Goal: Task Accomplishment & Management: Complete application form

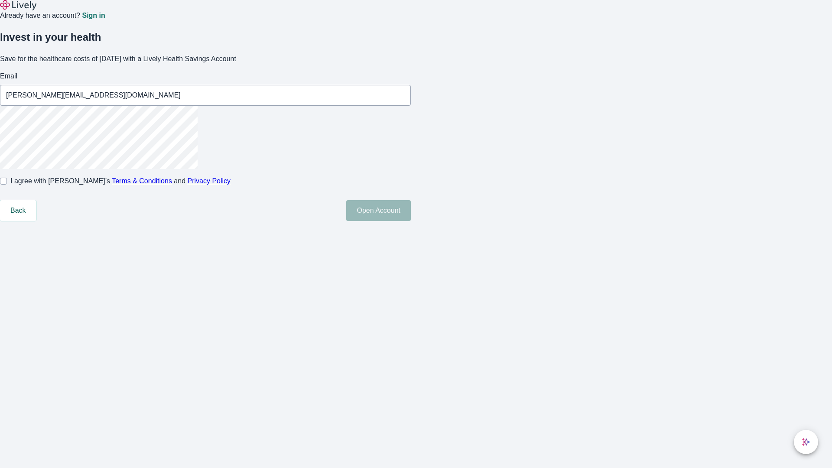
click at [7, 185] on input "I agree with Lively’s Terms & Conditions and Privacy Policy" at bounding box center [3, 181] width 7 height 7
checkbox input "true"
click at [411, 221] on button "Open Account" at bounding box center [378, 210] width 65 height 21
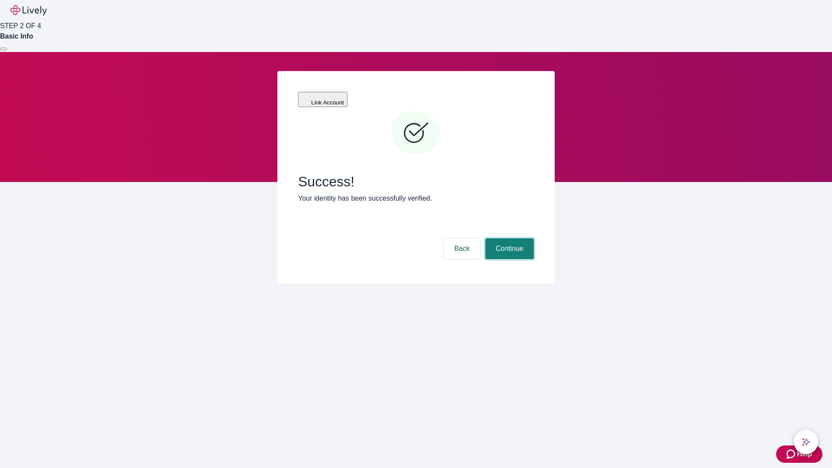
click at [508, 238] on button "Continue" at bounding box center [509, 248] width 49 height 21
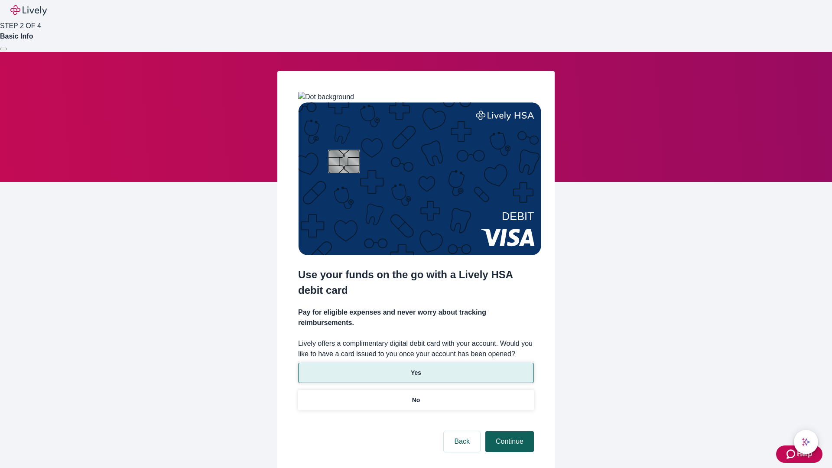
click at [416, 396] on p "No" at bounding box center [416, 400] width 8 height 9
click at [508, 431] on button "Continue" at bounding box center [509, 441] width 49 height 21
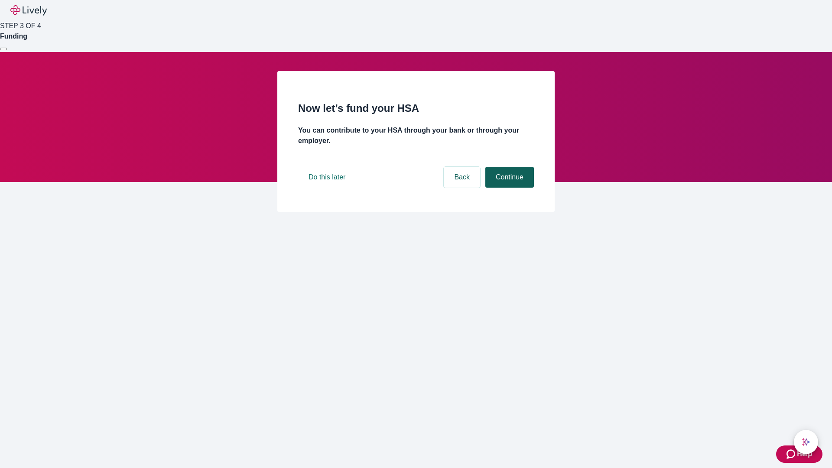
click at [508, 188] on button "Continue" at bounding box center [509, 177] width 49 height 21
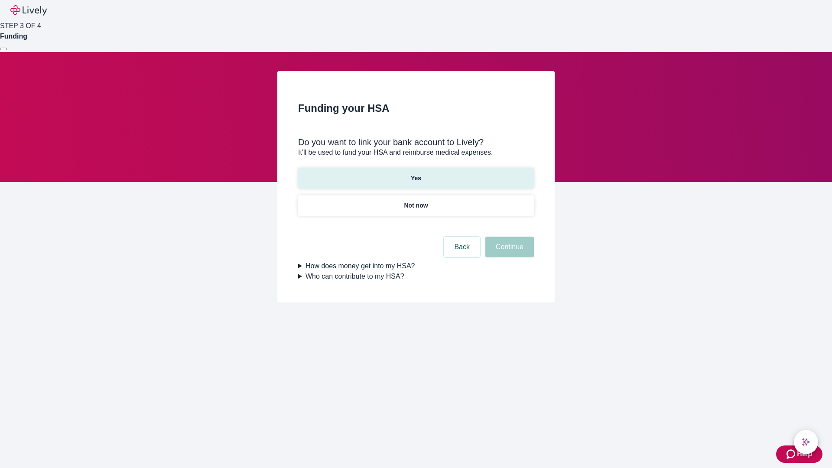
click at [416, 174] on p "Yes" at bounding box center [416, 178] width 10 height 9
click at [508, 237] on button "Continue" at bounding box center [509, 247] width 49 height 21
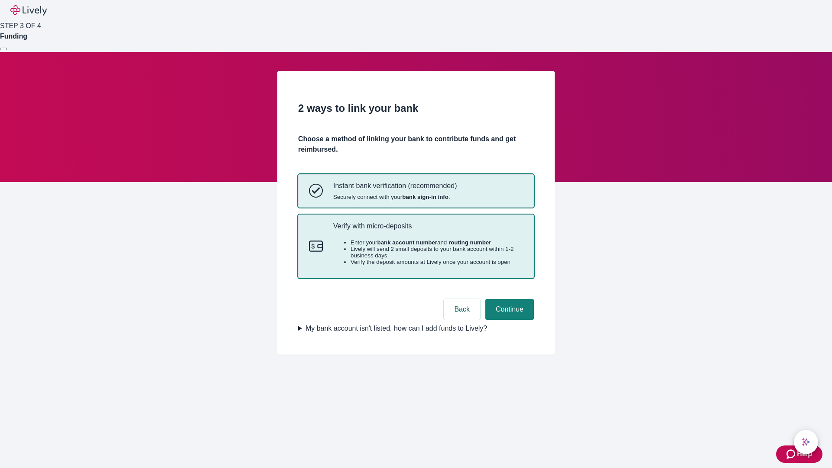
click at [428, 230] on p "Verify with micro-deposits" at bounding box center [428, 226] width 190 height 8
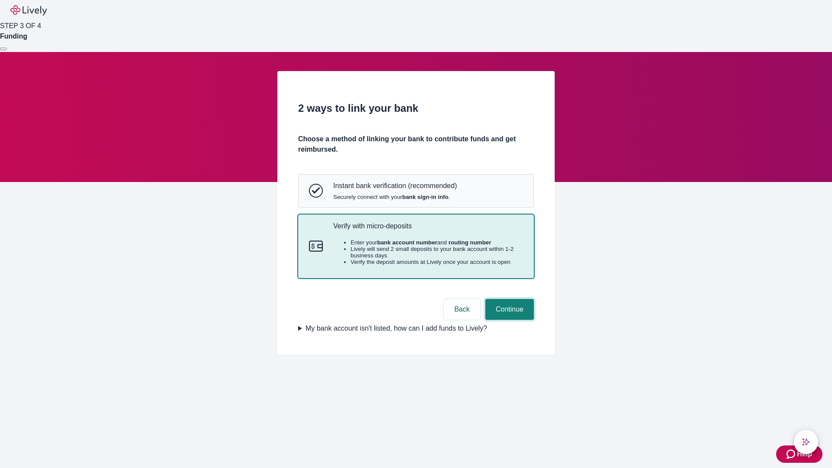
click at [508, 320] on button "Continue" at bounding box center [509, 309] width 49 height 21
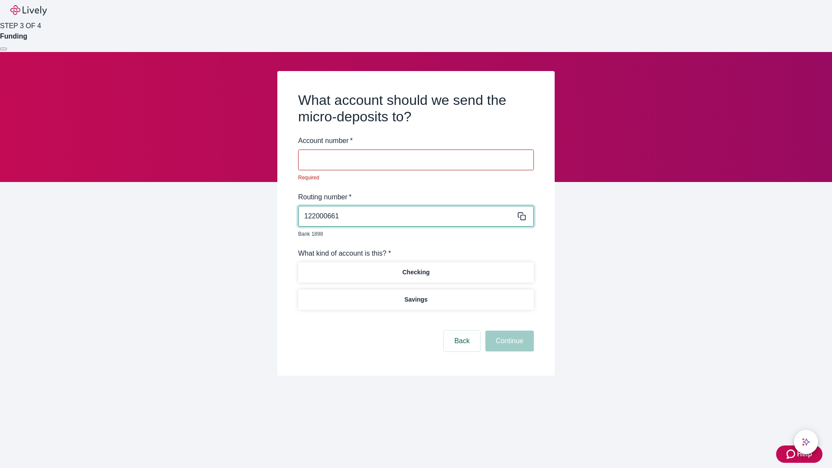
type input "122000661"
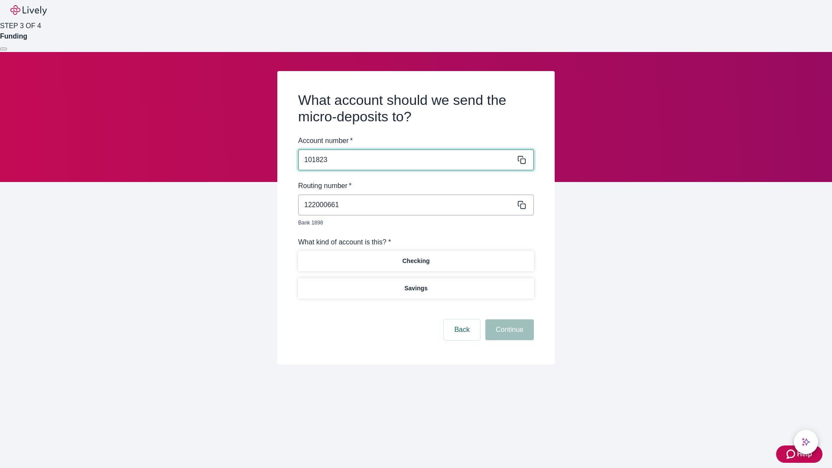
type input "101823"
click at [416, 257] on p "Checking" at bounding box center [415, 261] width 27 height 9
click at [508, 320] on button "Continue" at bounding box center [509, 329] width 49 height 21
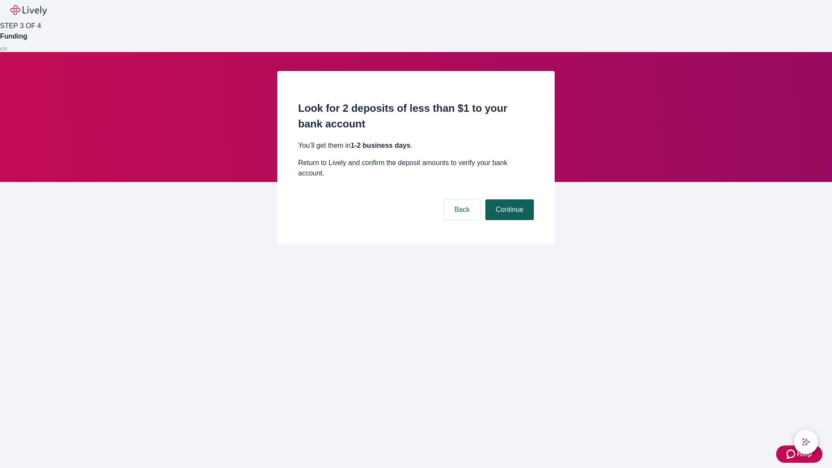
click at [508, 199] on button "Continue" at bounding box center [509, 209] width 49 height 21
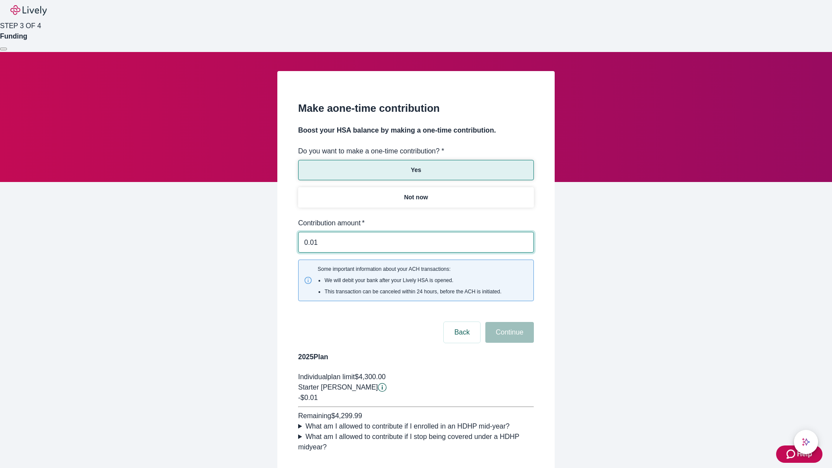
type input "0.01"
click at [508, 322] on button "Continue" at bounding box center [509, 332] width 49 height 21
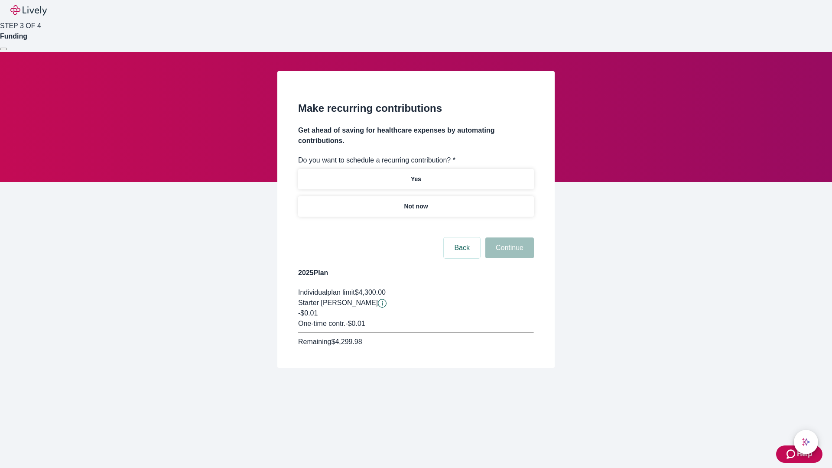
click at [416, 202] on p "Not now" at bounding box center [416, 206] width 24 height 9
click at [508, 237] on button "Continue" at bounding box center [509, 247] width 49 height 21
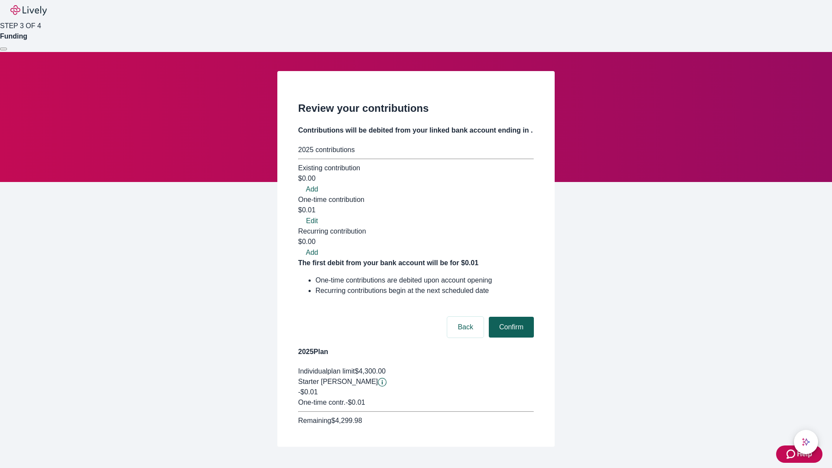
click at [510, 317] on button "Confirm" at bounding box center [511, 327] width 45 height 21
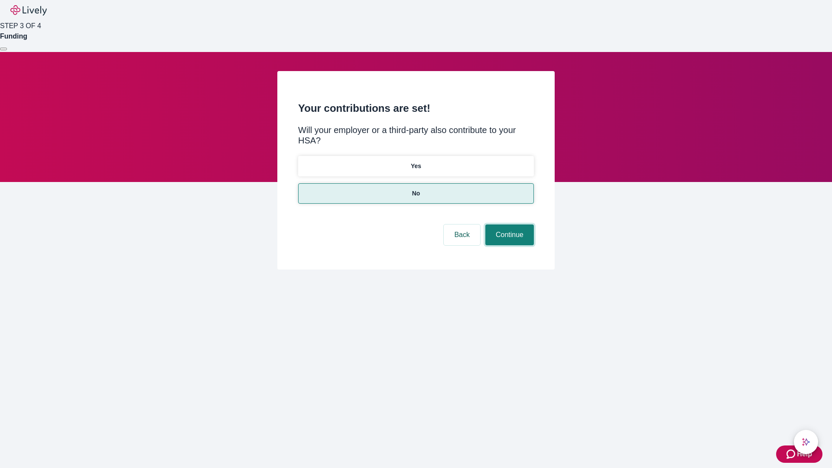
click at [508, 224] on button "Continue" at bounding box center [509, 234] width 49 height 21
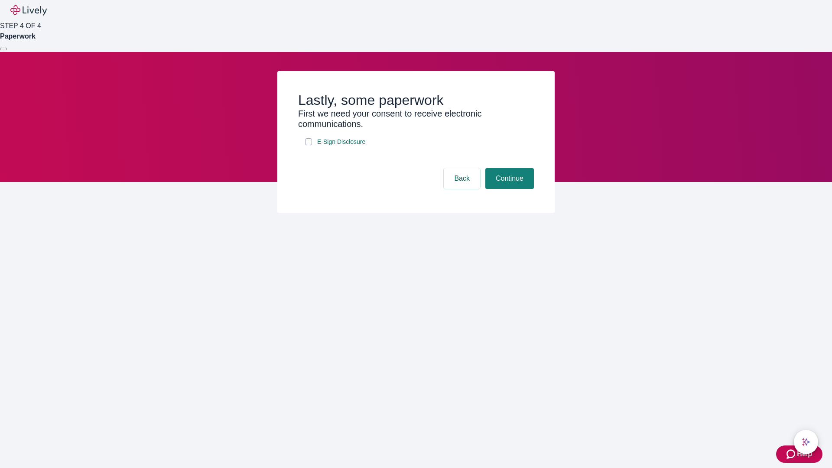
click at [309, 145] on input "E-Sign Disclosure" at bounding box center [308, 141] width 7 height 7
checkbox input "true"
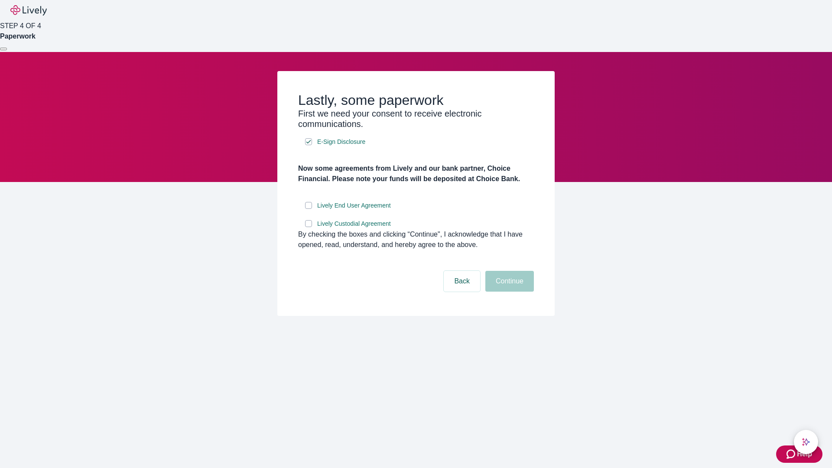
click at [309, 209] on input "Lively End User Agreement" at bounding box center [308, 205] width 7 height 7
checkbox input "true"
click at [309, 227] on input "Lively Custodial Agreement" at bounding box center [308, 223] width 7 height 7
checkbox input "true"
click at [508, 292] on button "Continue" at bounding box center [509, 281] width 49 height 21
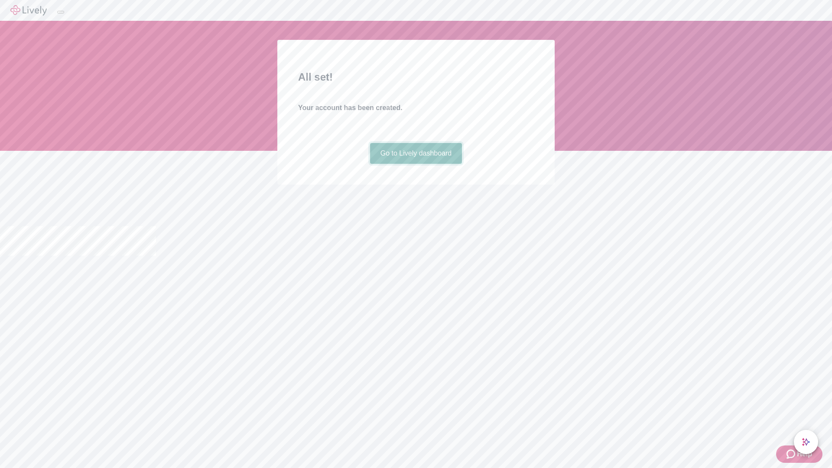
click at [416, 164] on link "Go to Lively dashboard" at bounding box center [416, 153] width 92 height 21
